Goal: Task Accomplishment & Management: Manage account settings

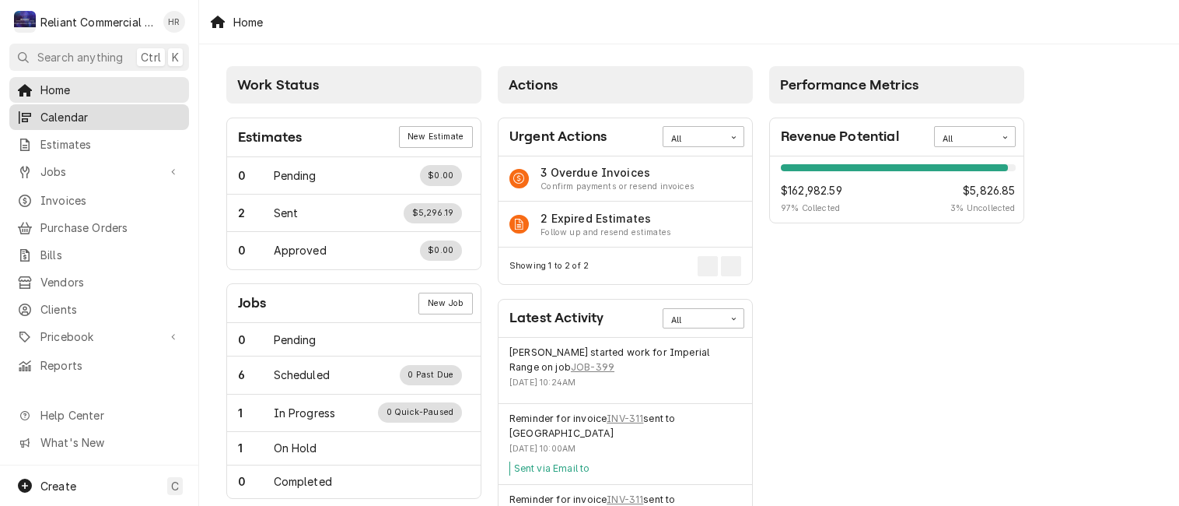
click at [59, 112] on span "Calendar" at bounding box center [110, 117] width 141 height 16
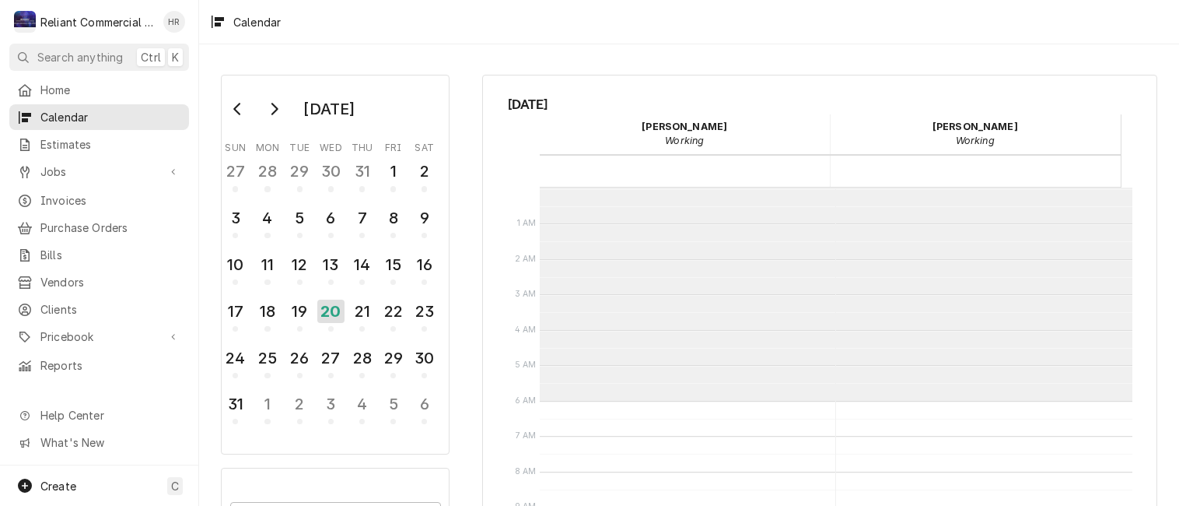
scroll to position [212, 0]
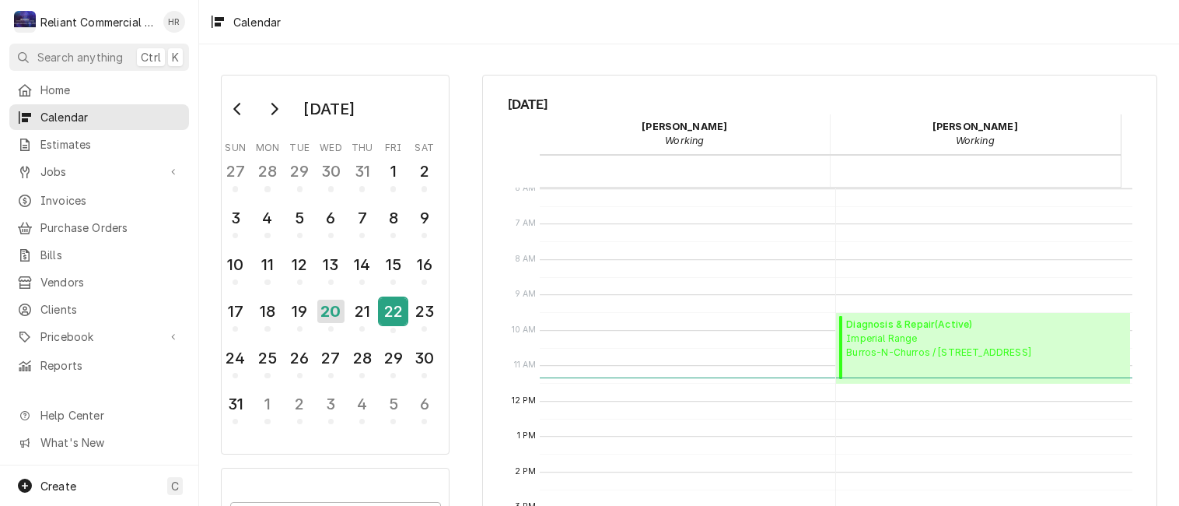
click at [399, 304] on div "22" at bounding box center [393, 311] width 27 height 26
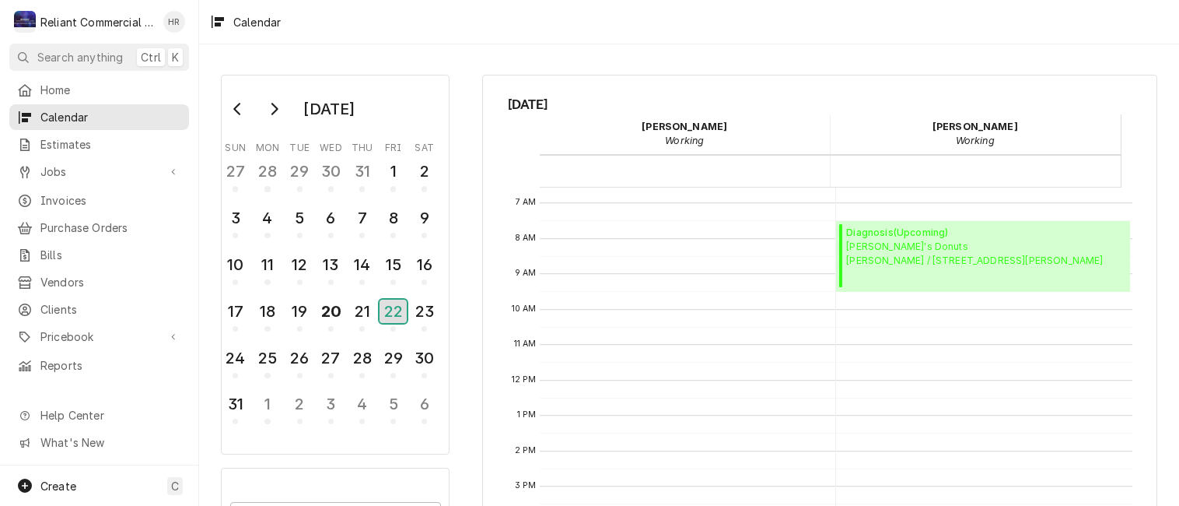
scroll to position [378, 0]
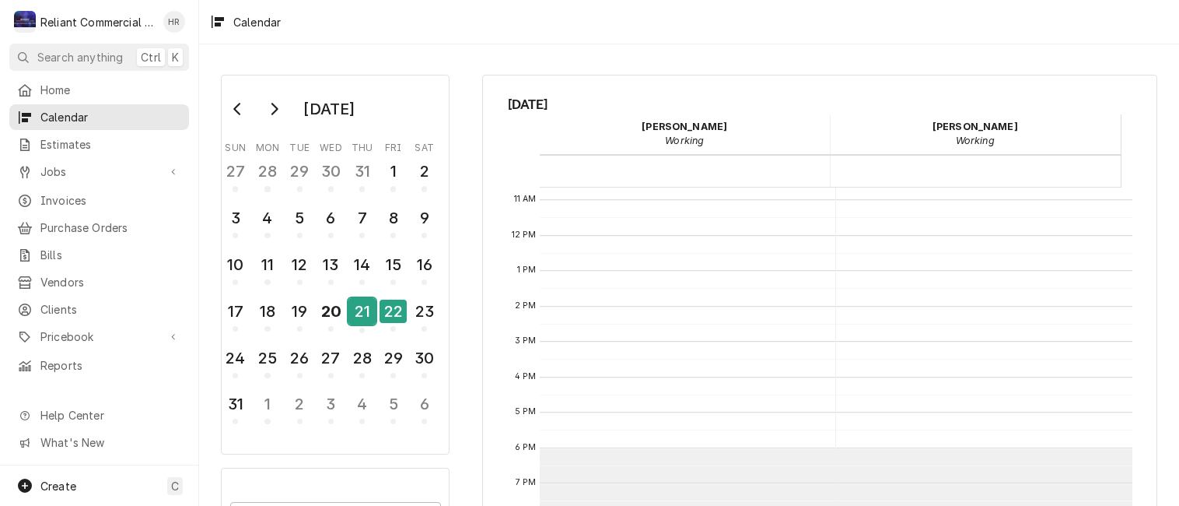
click at [357, 307] on div "21" at bounding box center [361, 311] width 27 height 26
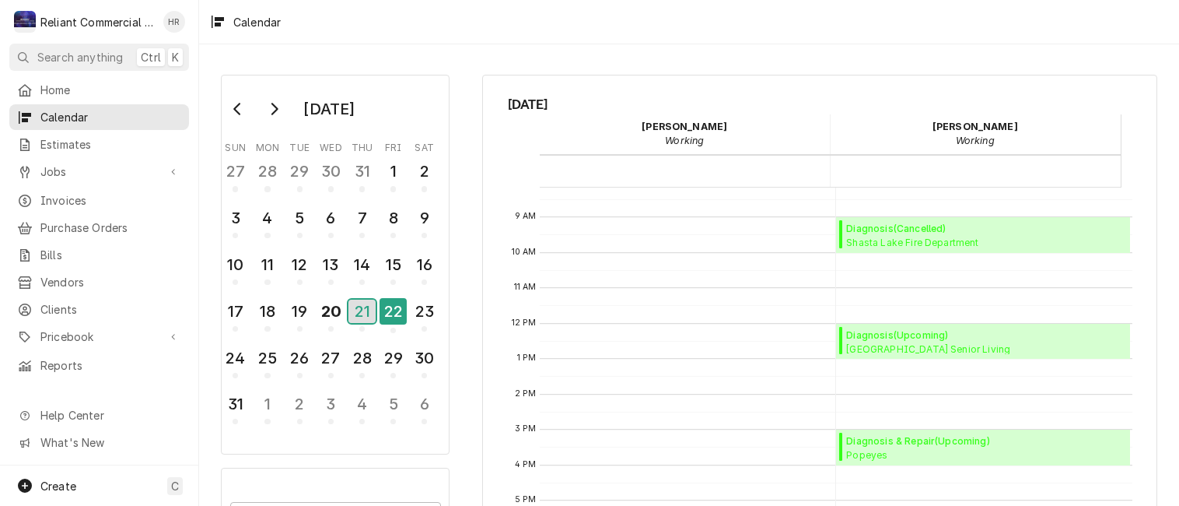
scroll to position [368, 0]
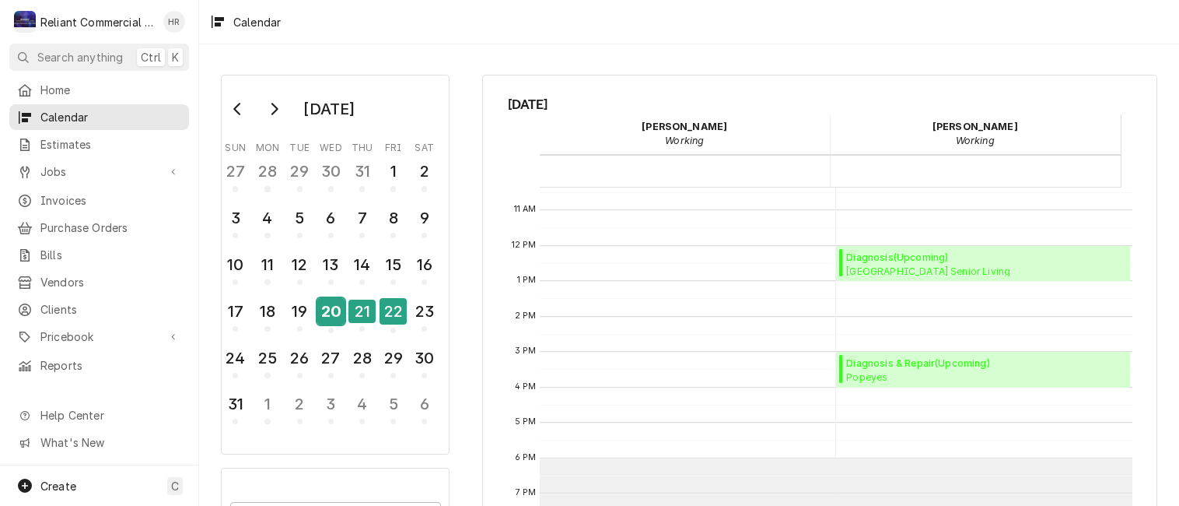
click at [324, 306] on div "20" at bounding box center [330, 311] width 27 height 26
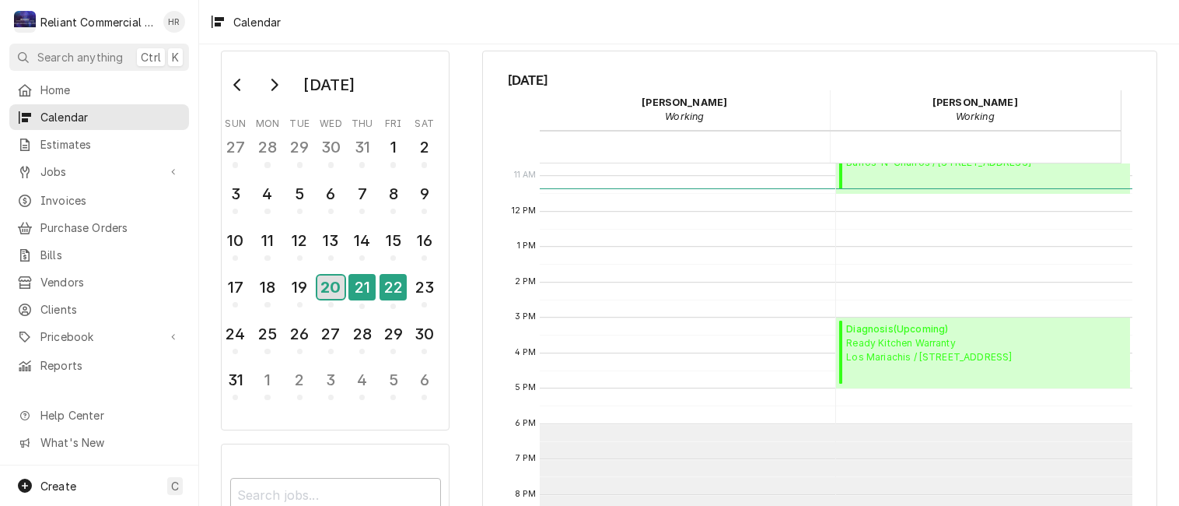
scroll to position [0, 0]
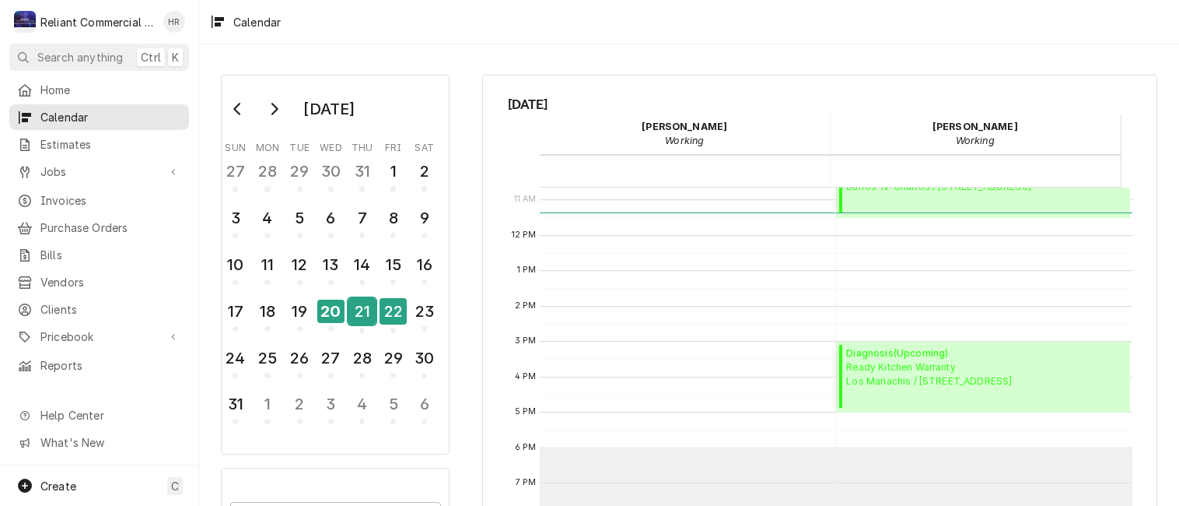
click at [367, 301] on div "21" at bounding box center [361, 311] width 27 height 26
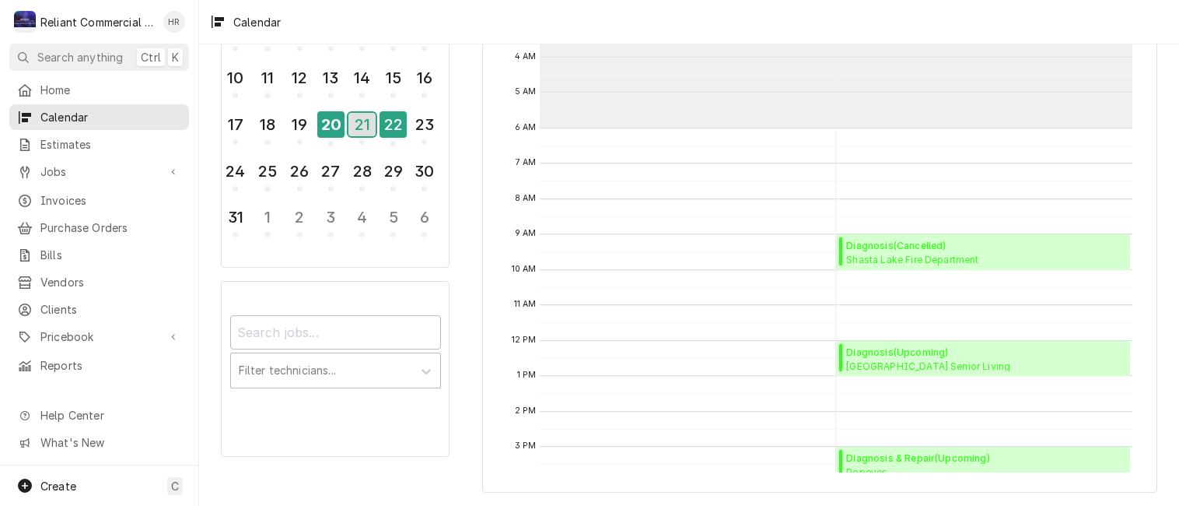
scroll to position [67, 0]
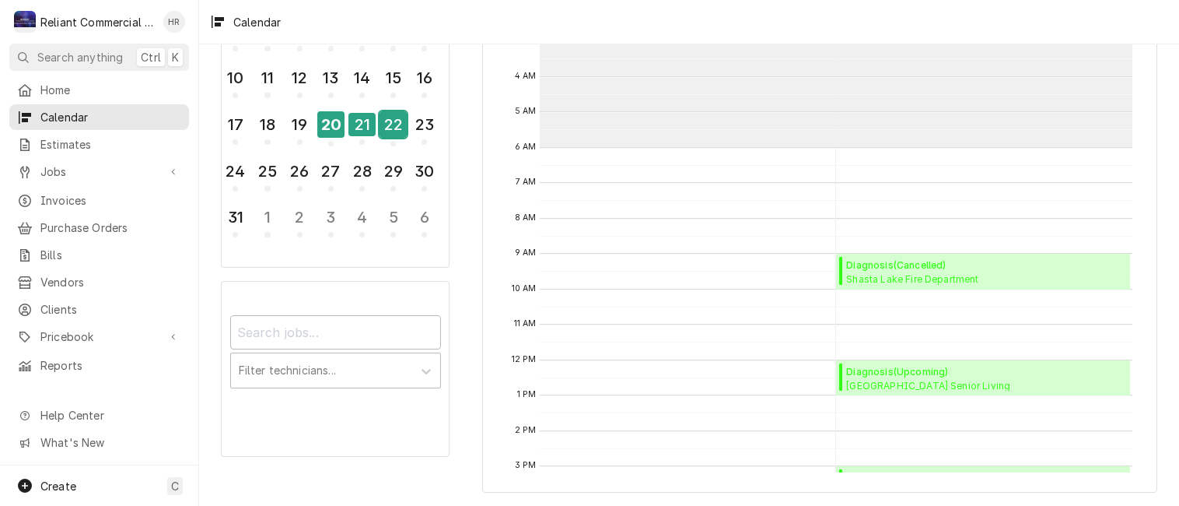
click at [383, 111] on div "22" at bounding box center [393, 124] width 27 height 26
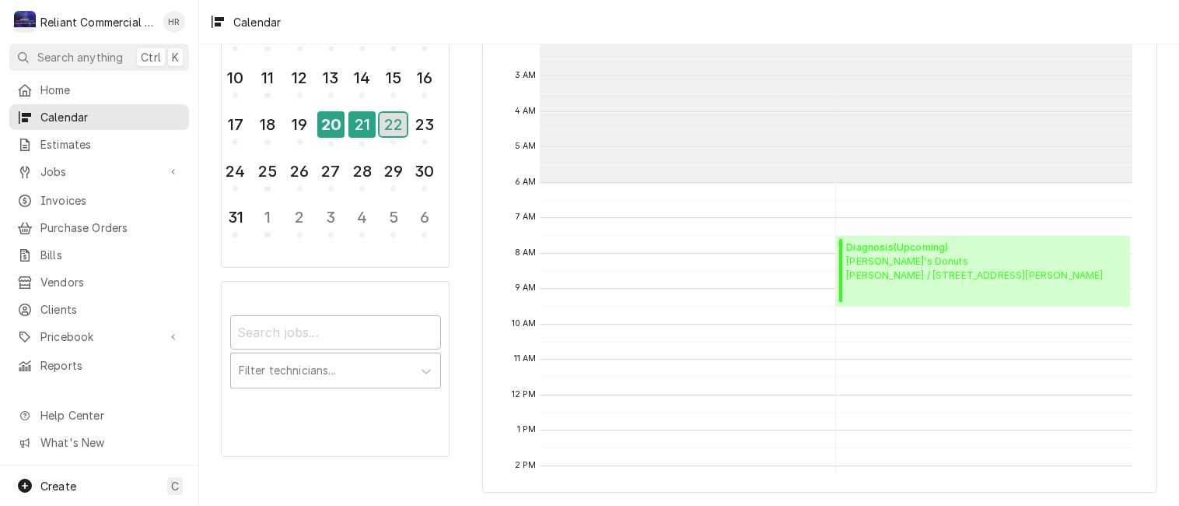
scroll to position [0, 0]
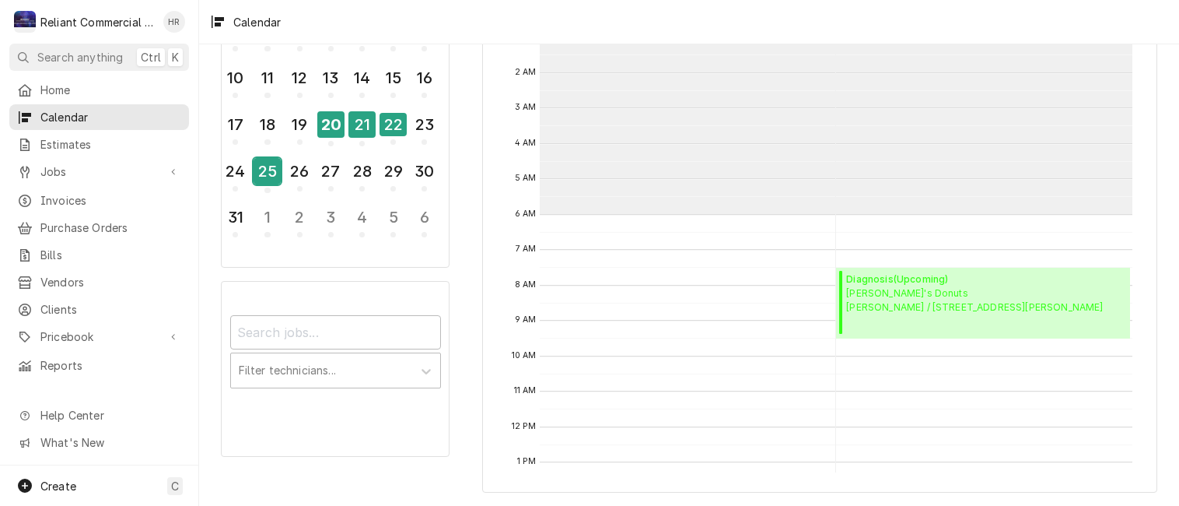
click at [269, 163] on div "25" at bounding box center [267, 171] width 27 height 26
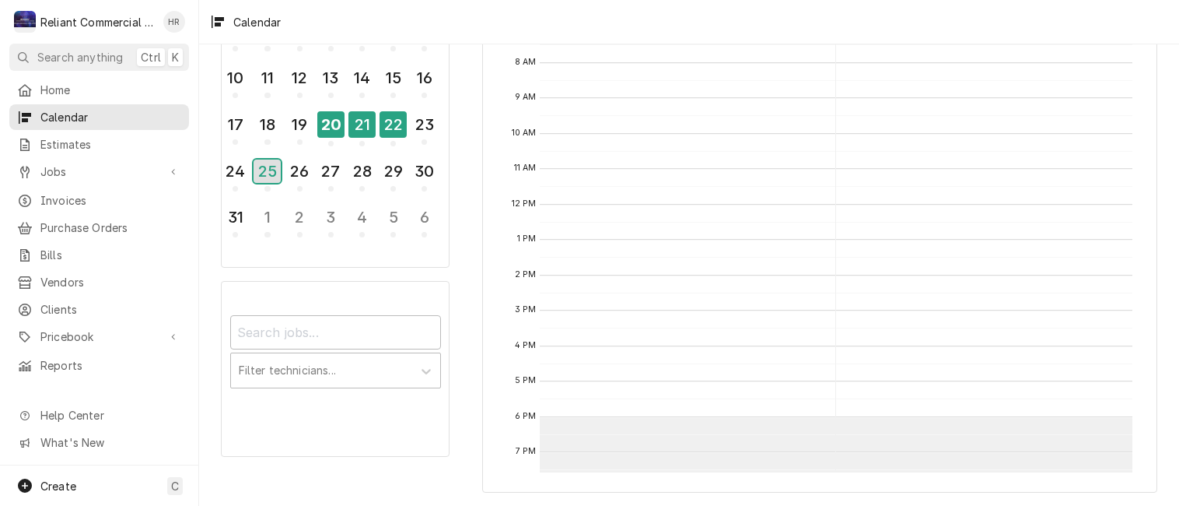
scroll to position [145, 0]
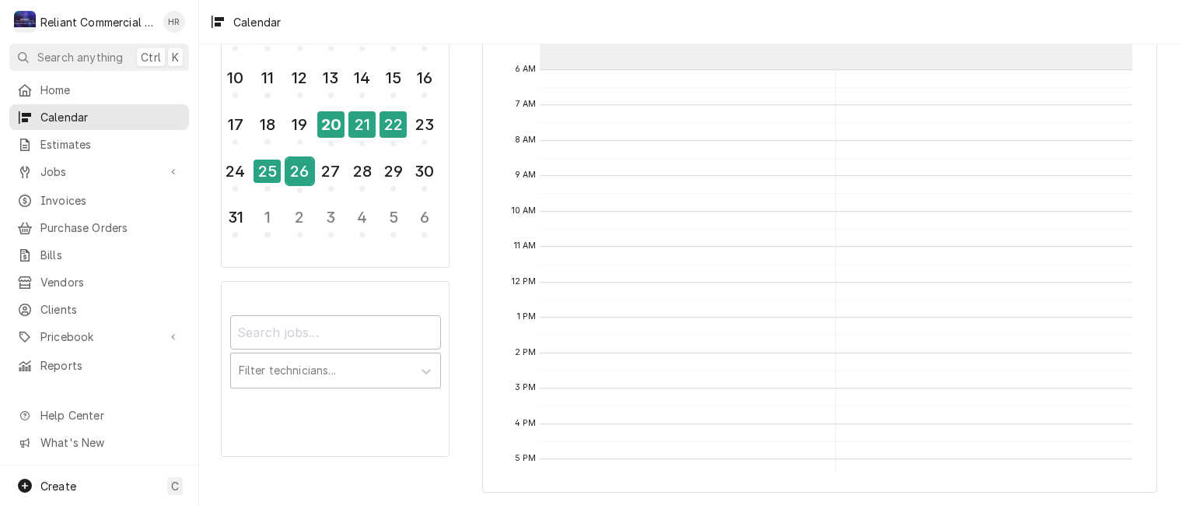
click at [306, 166] on div "26" at bounding box center [299, 171] width 27 height 26
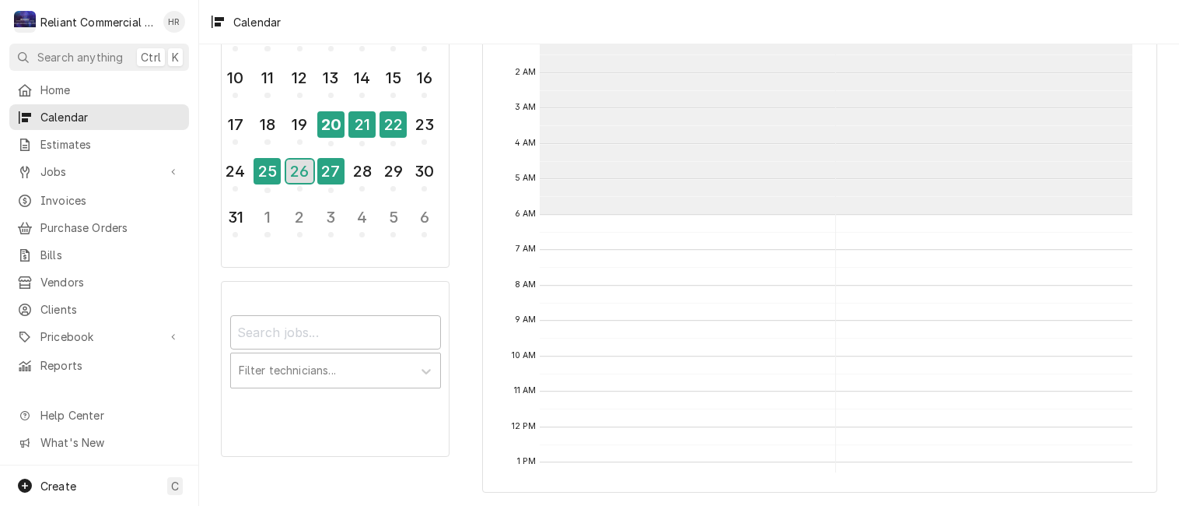
scroll to position [212, 0]
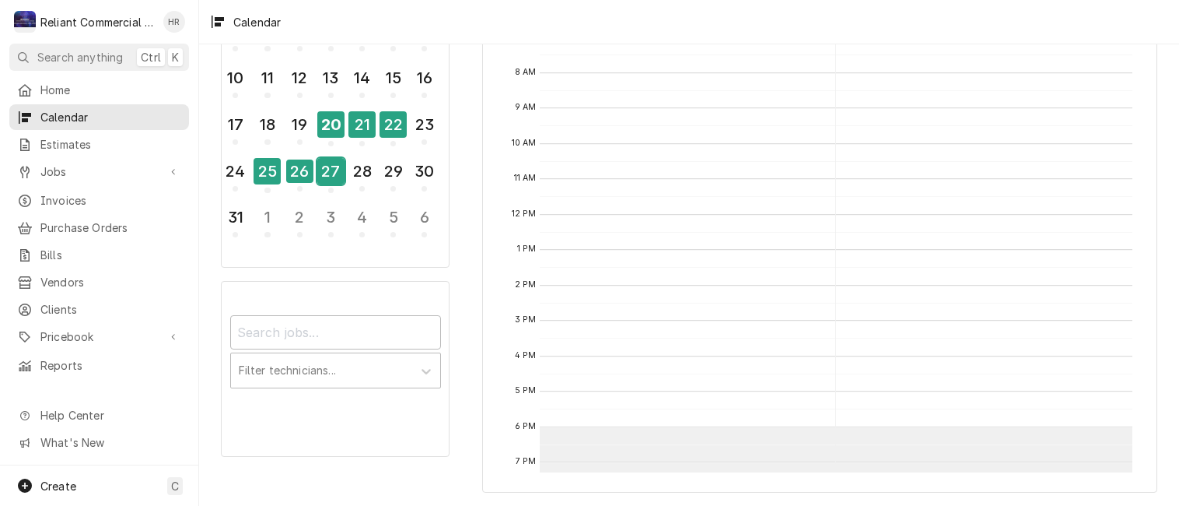
click at [330, 174] on div "27" at bounding box center [330, 171] width 27 height 26
click at [366, 168] on div "28" at bounding box center [361, 171] width 27 height 26
click at [382, 171] on div "29" at bounding box center [393, 171] width 27 height 26
